Goal: Check status: Check status

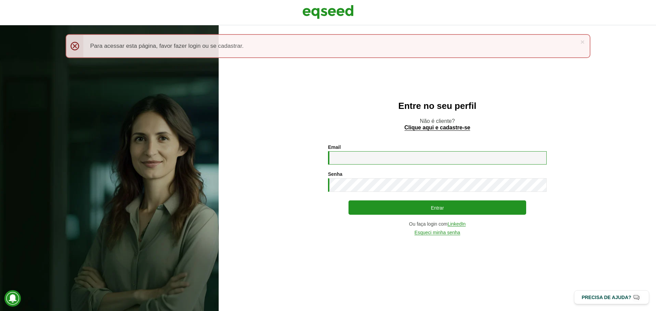
click at [354, 159] on input "Email *" at bounding box center [437, 157] width 219 height 13
type input "**********"
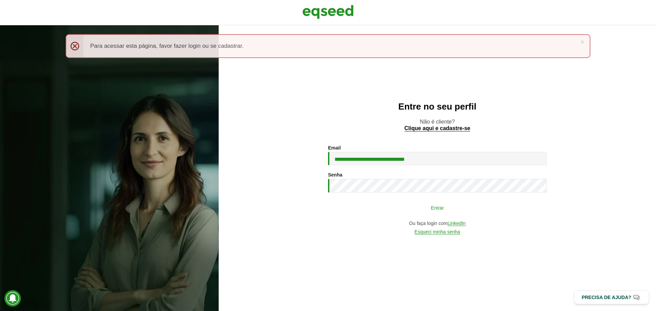
click at [391, 212] on button "Entrar" at bounding box center [437, 207] width 178 height 13
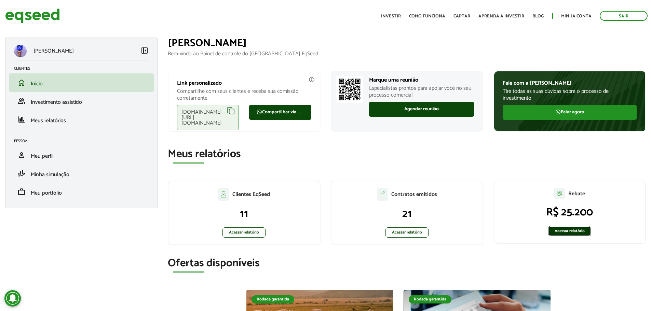
click at [556, 230] on link "Acessar relatório" at bounding box center [569, 231] width 43 height 10
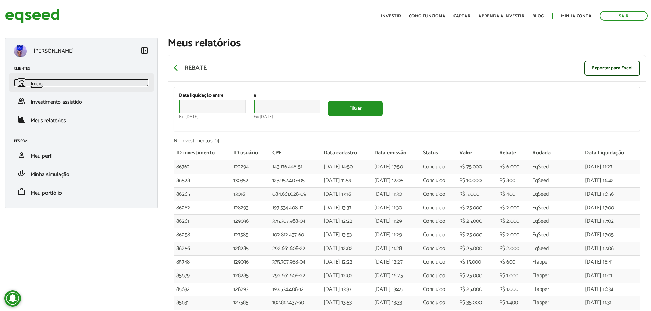
click at [36, 88] on span "Início" at bounding box center [37, 83] width 12 height 9
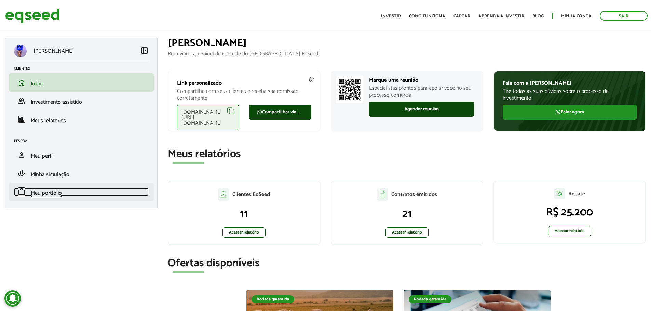
click at [54, 195] on span "Meu portfólio" at bounding box center [46, 193] width 31 height 9
